Goal: Book appointment/travel/reservation

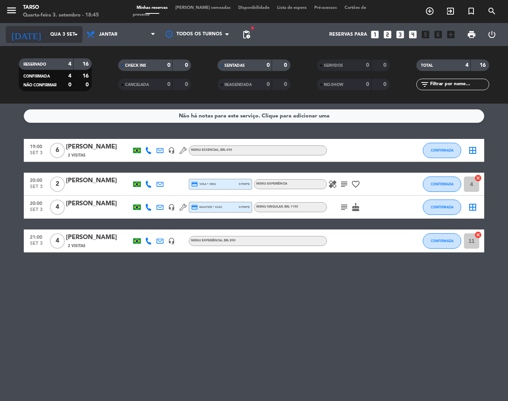
click at [60, 33] on input "Qua 3 set" at bounding box center [78, 34] width 64 height 13
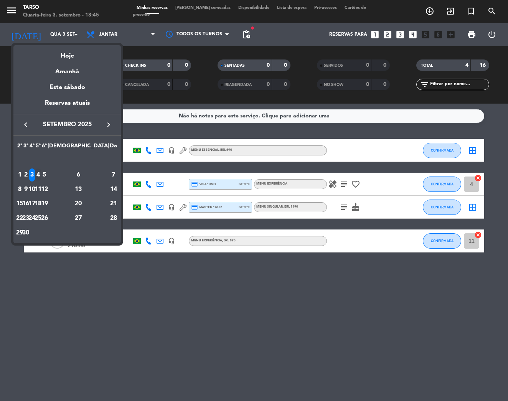
click at [41, 174] on div "4" at bounding box center [38, 174] width 6 height 13
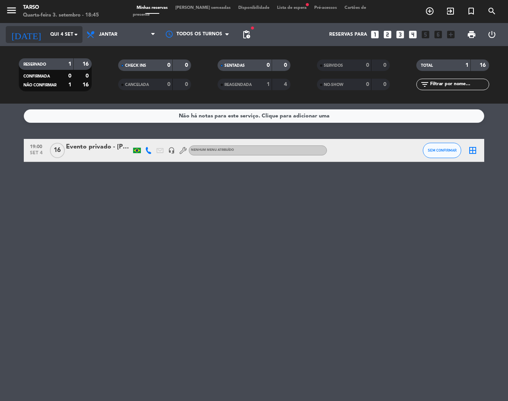
click at [54, 34] on input "Qui 4 set" at bounding box center [78, 34] width 64 height 13
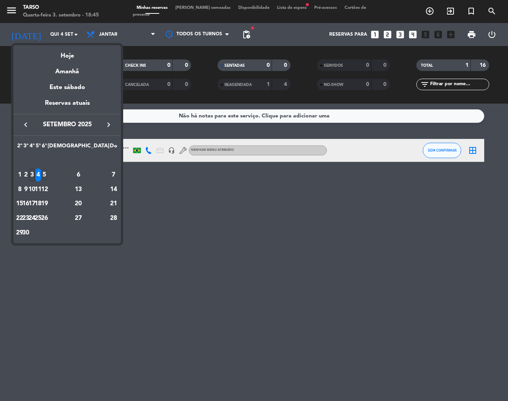
click at [47, 174] on div "5" at bounding box center [44, 174] width 6 height 13
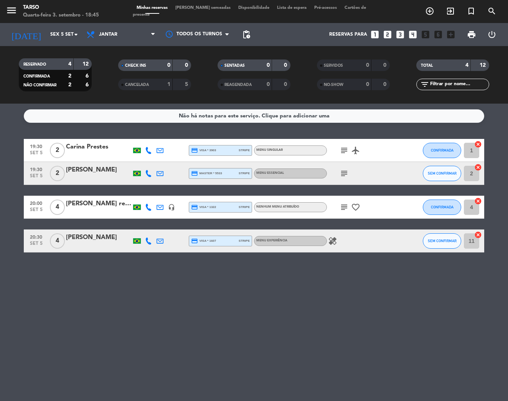
click at [344, 151] on icon "subject" at bounding box center [344, 150] width 9 height 9
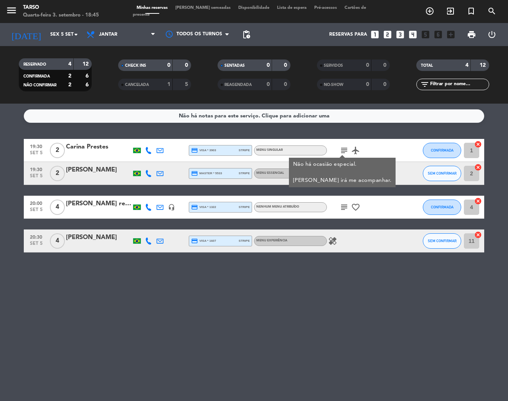
click at [344, 148] on icon "subject" at bounding box center [344, 150] width 9 height 9
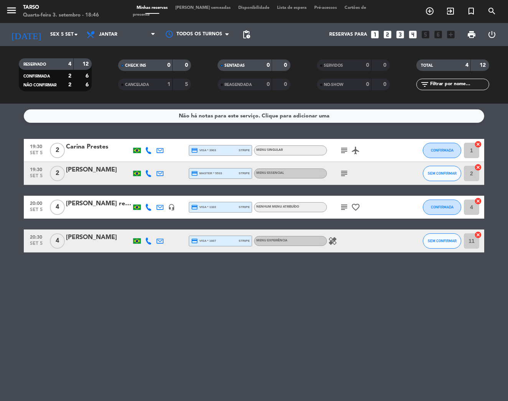
click at [343, 173] on icon "subject" at bounding box center [344, 173] width 9 height 9
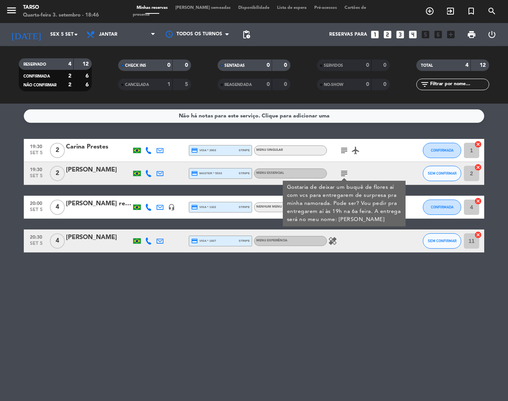
click at [343, 173] on icon "subject" at bounding box center [344, 173] width 9 height 9
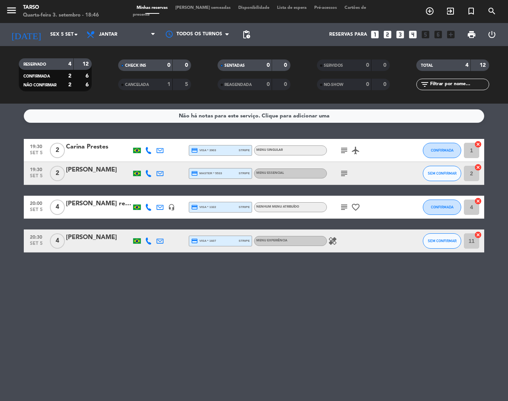
click at [343, 207] on icon "subject" at bounding box center [344, 207] width 9 height 9
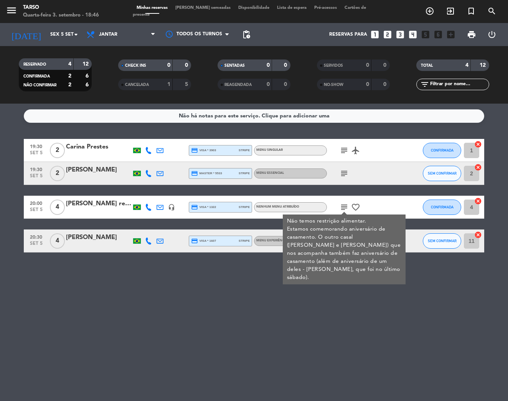
click at [343, 207] on icon "subject" at bounding box center [344, 207] width 9 height 9
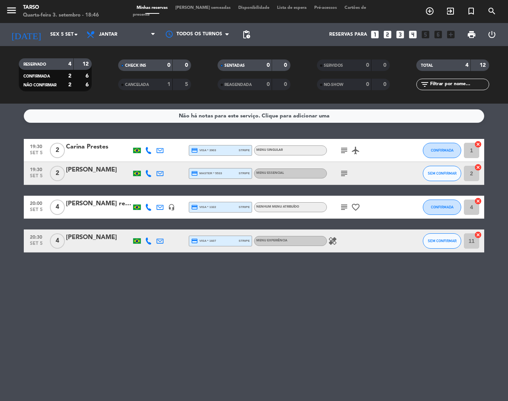
click at [333, 242] on icon "healing" at bounding box center [332, 240] width 9 height 9
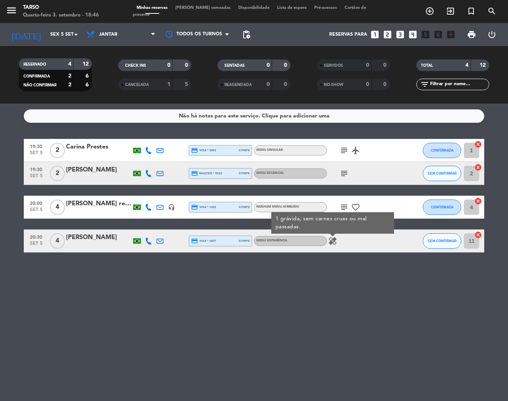
click at [330, 269] on div "Não há notas para este serviço. Clique para adicionar uma 19:30 [DATE] 2 Carina…" at bounding box center [254, 252] width 508 height 297
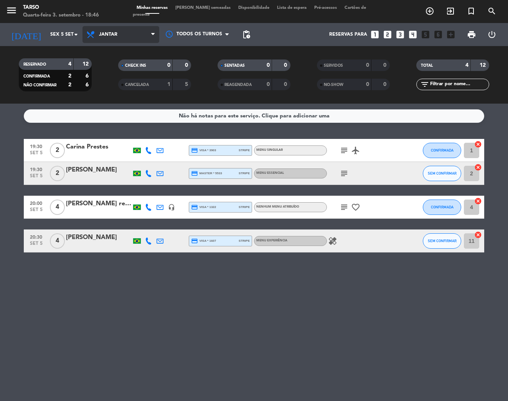
click at [112, 32] on span "Jantar" at bounding box center [108, 34] width 18 height 5
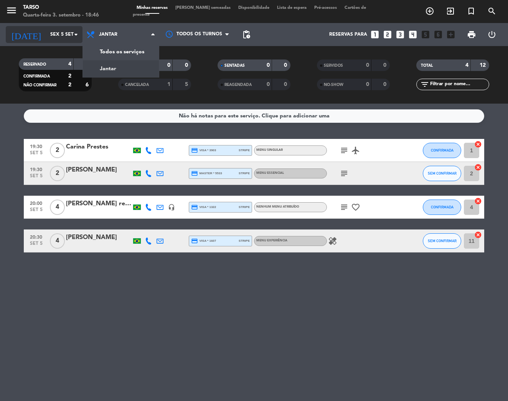
click at [46, 39] on input "Sex 5 set" at bounding box center [78, 34] width 64 height 13
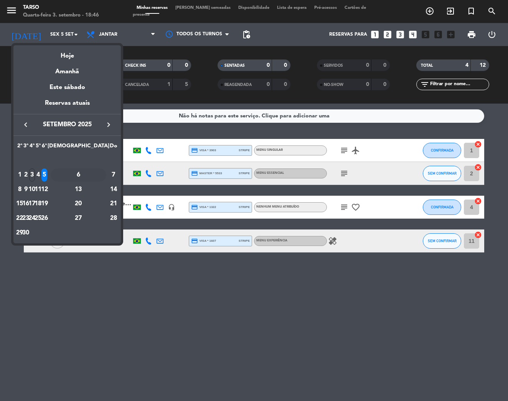
click at [97, 172] on div "6" at bounding box center [79, 174] width 56 height 13
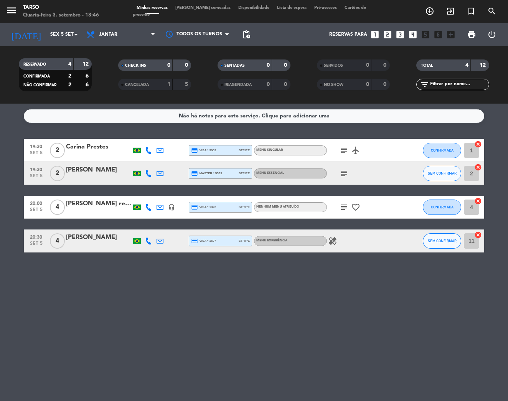
type input "Sáb 6 set"
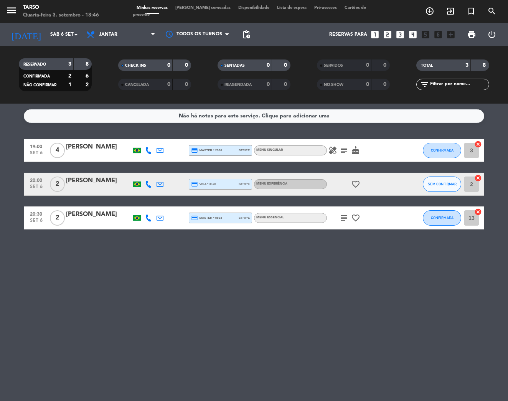
click at [334, 153] on icon "healing" at bounding box center [332, 150] width 9 height 9
click at [343, 150] on icon "subject" at bounding box center [344, 150] width 9 height 9
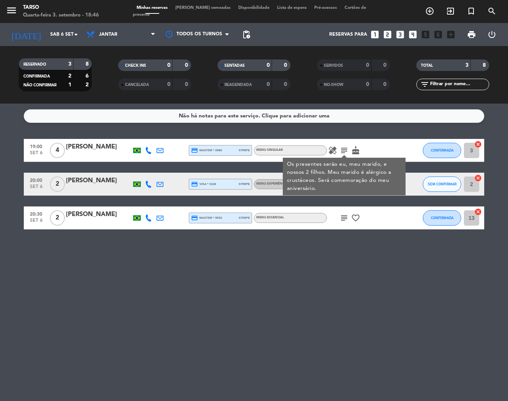
click at [343, 150] on icon "subject" at bounding box center [344, 150] width 9 height 9
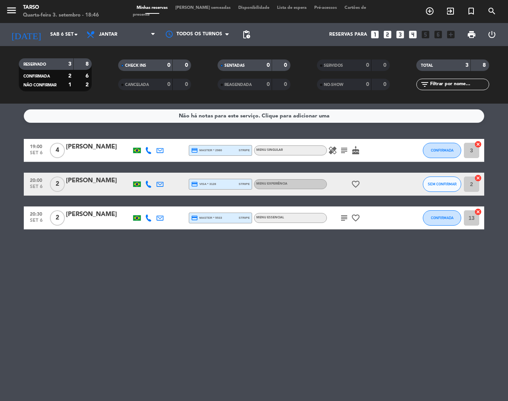
click at [346, 215] on icon "subject" at bounding box center [344, 217] width 9 height 9
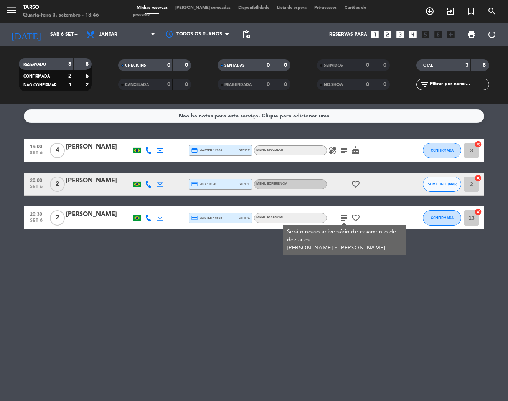
click at [346, 215] on icon "subject" at bounding box center [344, 217] width 9 height 9
